Goal: Transaction & Acquisition: Purchase product/service

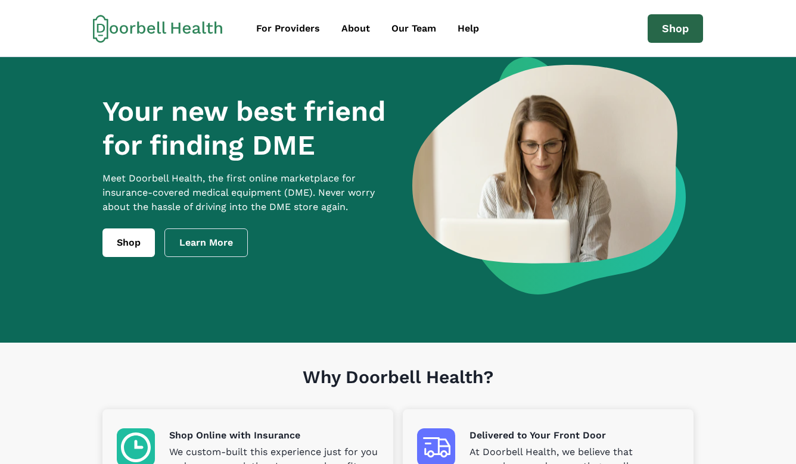
click at [656, 27] on link "Shop" at bounding box center [674, 28] width 55 height 29
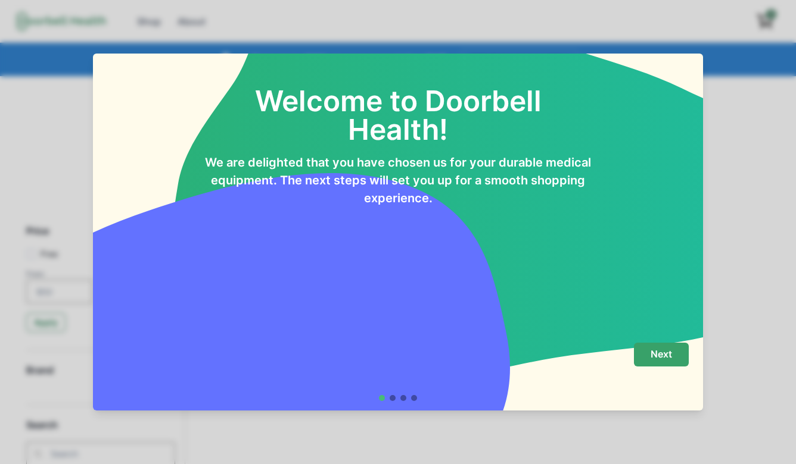
click at [650, 347] on button "Next" at bounding box center [661, 355] width 55 height 24
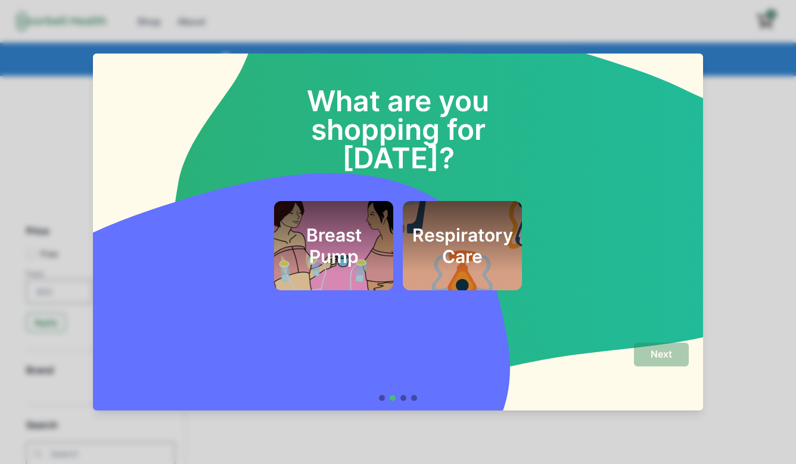
click at [435, 224] on h2 "Respiratory Care" at bounding box center [462, 245] width 101 height 43
click at [353, 229] on h2 "Breast Pump" at bounding box center [333, 245] width 91 height 43
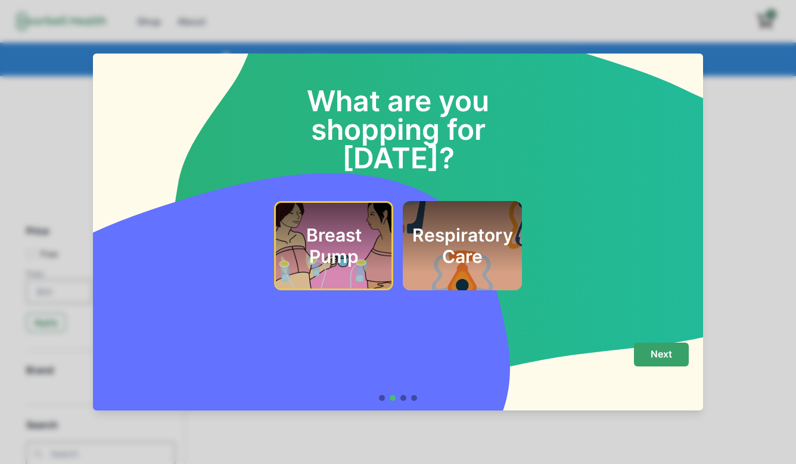
click at [634, 351] on button "Next" at bounding box center [661, 355] width 55 height 24
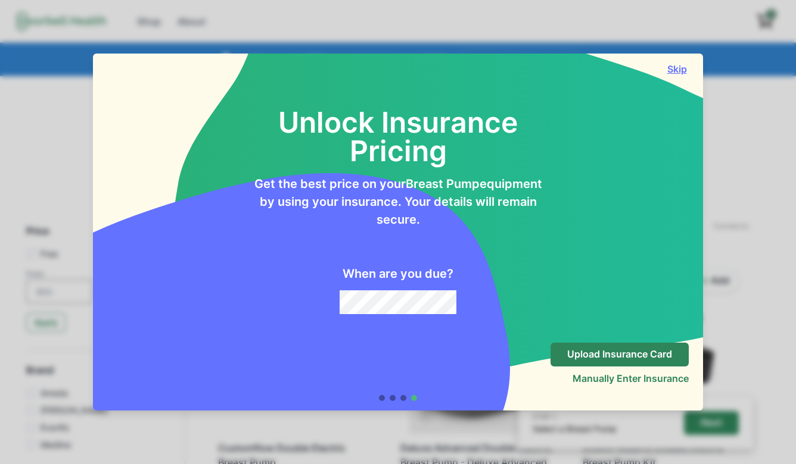
click at [675, 68] on button "Skip" at bounding box center [677, 69] width 24 height 12
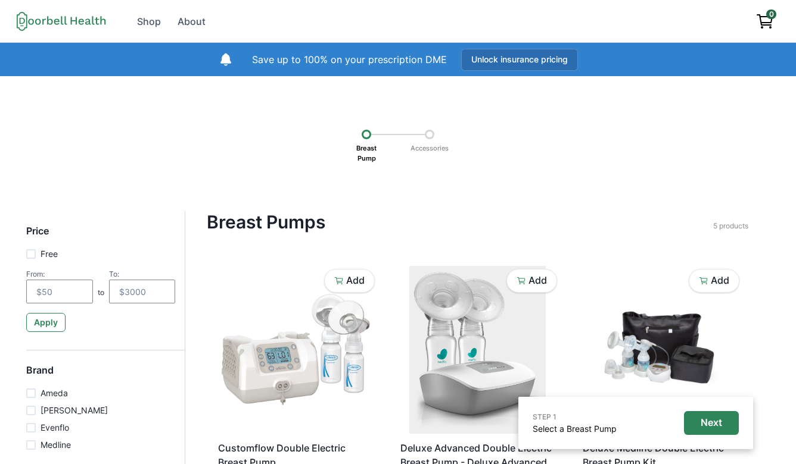
click at [542, 61] on button "Unlock insurance pricing" at bounding box center [519, 60] width 117 height 22
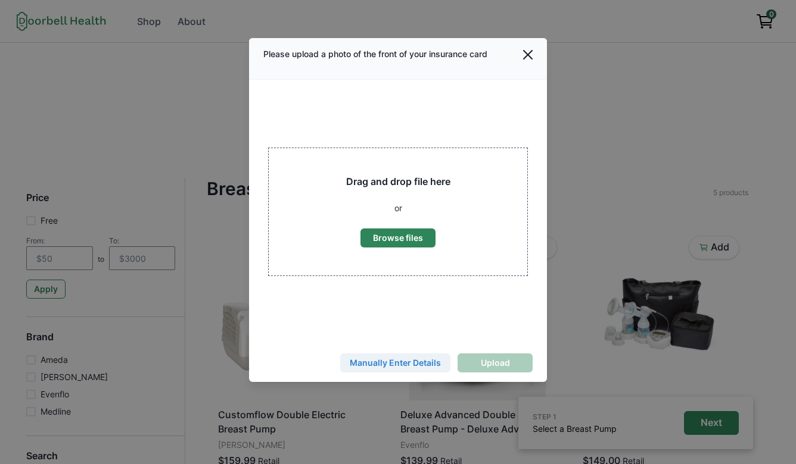
click at [422, 364] on button "Manually Enter Details" at bounding box center [395, 363] width 110 height 19
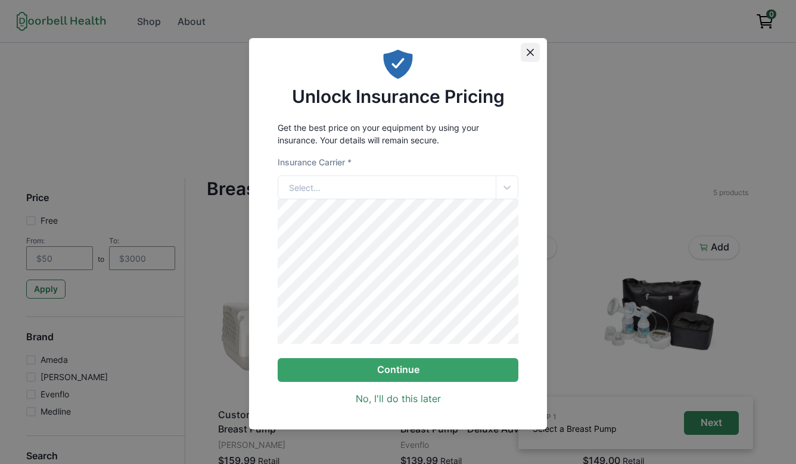
click at [524, 55] on button "Close" at bounding box center [529, 52] width 19 height 19
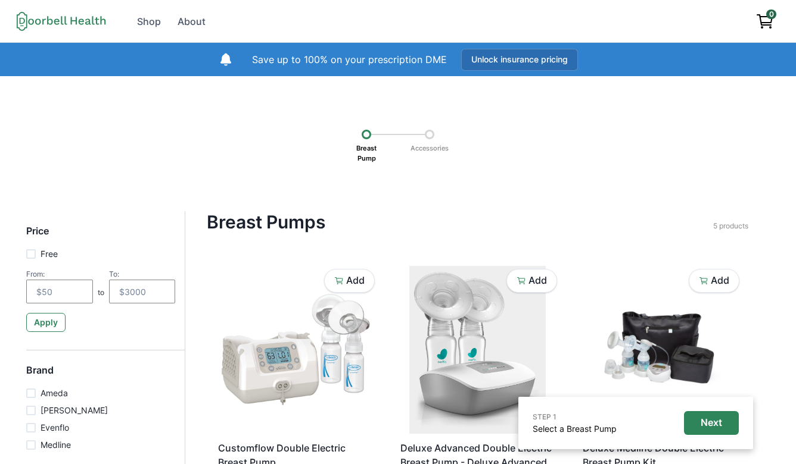
click at [495, 58] on button "Unlock insurance pricing" at bounding box center [519, 60] width 117 height 22
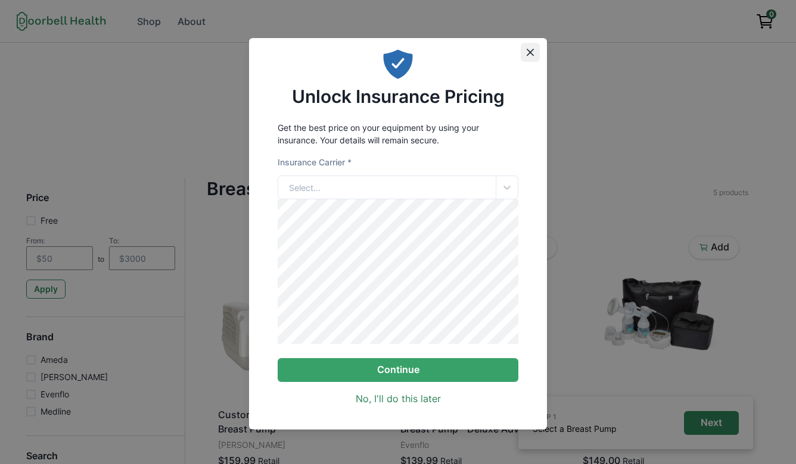
click at [531, 51] on icon "Close" at bounding box center [529, 52] width 7 height 7
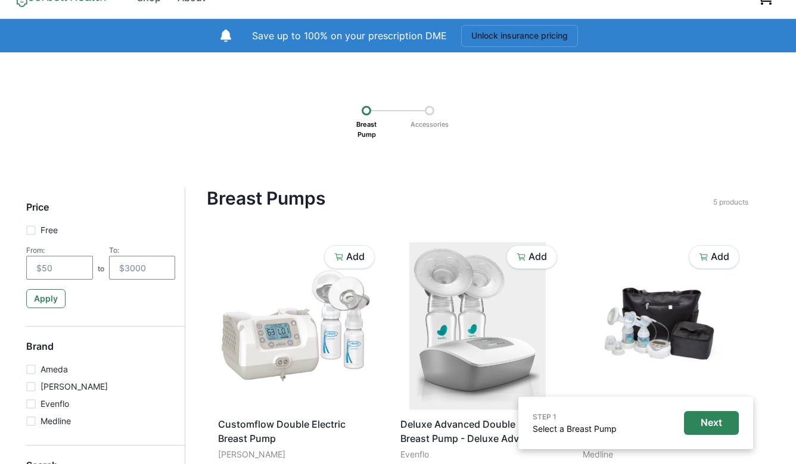
scroll to position [36, 0]
